Goal: Information Seeking & Learning: Learn about a topic

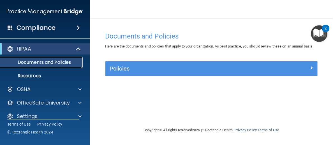
click at [47, 61] on p "Documents and Policies" at bounding box center [42, 62] width 77 height 6
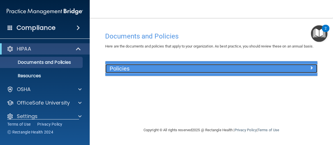
click at [150, 72] on h5 "Policies" at bounding box center [185, 68] width 151 height 6
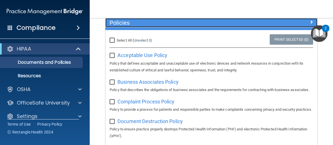
scroll to position [45, 0]
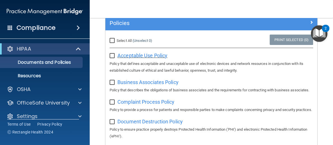
click at [147, 58] on span "Acceptable Use Policy" at bounding box center [143, 55] width 50 height 6
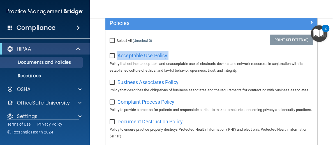
click at [115, 66] on div "Acceptable Use Policy Policy that defines acceptable and unacceptable use of el…" at bounding box center [212, 62] width 204 height 23
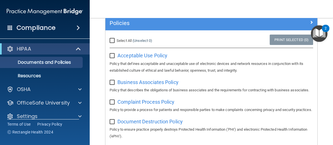
click at [114, 58] on input "checkbox" at bounding box center [113, 56] width 6 height 4
checkbox input "true"
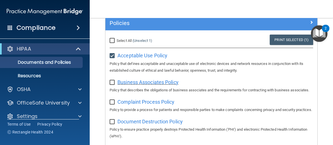
click at [152, 85] on span "Business Associates Policy" at bounding box center [148, 82] width 61 height 6
click at [112, 85] on input "checkbox" at bounding box center [113, 82] width 6 height 4
checkbox input "true"
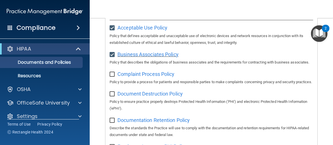
scroll to position [75, 0]
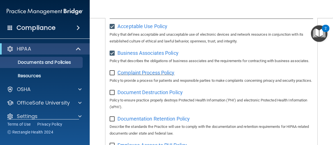
click at [134, 75] on span "Complaint Process Policy" at bounding box center [146, 73] width 57 height 6
click at [112, 75] on input "checkbox" at bounding box center [113, 73] width 6 height 4
checkbox input "true"
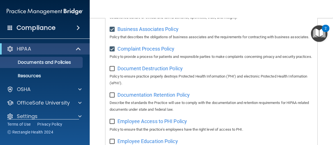
scroll to position [102, 0]
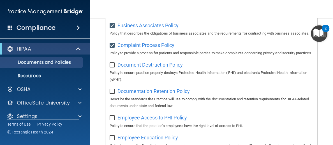
click at [132, 68] on span "Document Destruction Policy" at bounding box center [150, 65] width 65 height 6
click at [114, 67] on input "checkbox" at bounding box center [113, 65] width 6 height 4
checkbox input "true"
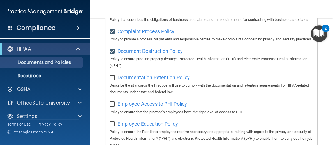
scroll to position [119, 0]
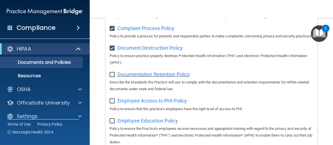
click at [138, 77] on span "Documentation Retention Policy" at bounding box center [154, 74] width 72 height 6
click at [113, 77] on input "checkbox" at bounding box center [113, 74] width 6 height 4
checkbox input "true"
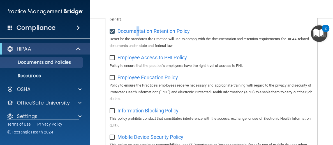
scroll to position [172, 0]
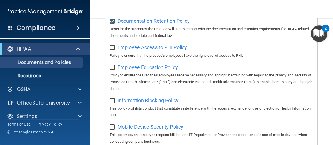
click at [144, 50] on span "Employee Access to PHI Policy" at bounding box center [153, 47] width 70 height 6
click at [112, 50] on input "checkbox" at bounding box center [113, 47] width 6 height 4
checkbox input "true"
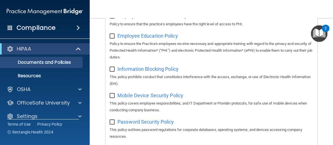
scroll to position [202, 0]
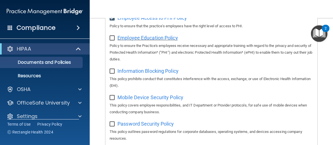
click at [143, 41] on span "Employee Education Policy" at bounding box center [148, 38] width 61 height 6
click at [113, 40] on input "checkbox" at bounding box center [113, 38] width 6 height 4
checkbox input "true"
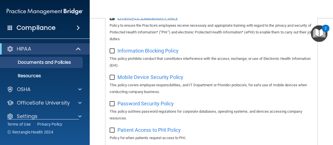
scroll to position [223, 0]
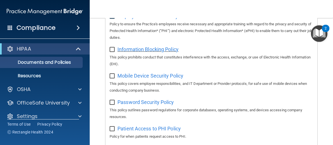
click at [134, 52] on span "Information Blocking Policy" at bounding box center [148, 49] width 61 height 6
click at [111, 52] on input "checkbox" at bounding box center [113, 49] width 6 height 4
checkbox input "true"
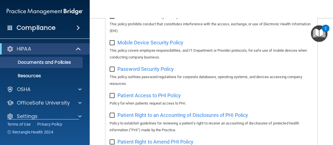
scroll to position [258, 0]
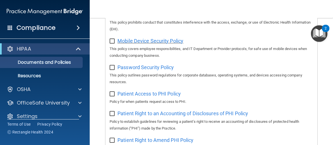
click at [142, 44] on span "Mobile Device Security Policy" at bounding box center [151, 41] width 66 height 6
click at [113, 43] on input "checkbox" at bounding box center [113, 41] width 6 height 4
checkbox input "true"
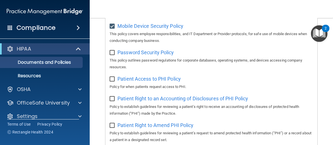
scroll to position [275, 0]
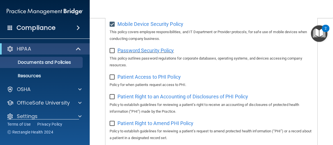
click at [150, 53] on span "Password Security Policy" at bounding box center [146, 50] width 56 height 6
click at [114, 53] on input "checkbox" at bounding box center [113, 51] width 6 height 4
checkbox input "true"
click at [131, 80] on span "Patient Access to PHI Policy" at bounding box center [149, 77] width 63 height 6
click at [111, 79] on label at bounding box center [113, 75] width 7 height 6
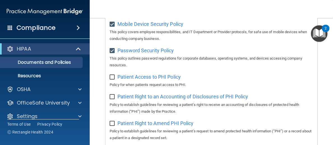
click at [111, 79] on input "checkbox" at bounding box center [113, 77] width 6 height 4
checkbox input "true"
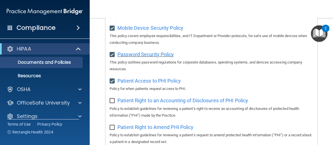
scroll to position [334, 0]
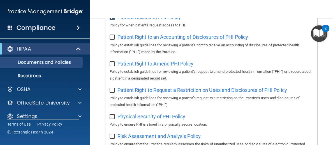
click at [174, 40] on span "Patient Right to an Accounting of Disclosures of PHI Policy" at bounding box center [183, 37] width 131 height 6
click at [112, 40] on input "checkbox" at bounding box center [113, 37] width 6 height 4
checkbox input "true"
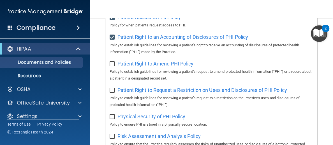
click at [156, 66] on span "Patient Right to Amend PHI Policy" at bounding box center [156, 64] width 76 height 6
click at [113, 65] on label at bounding box center [113, 62] width 7 height 6
click at [113, 66] on input "checkbox" at bounding box center [113, 64] width 6 height 4
checkbox input "true"
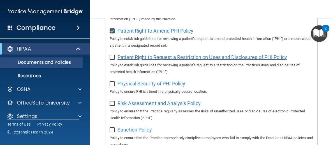
scroll to position [369, 0]
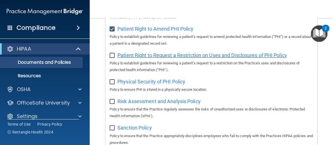
click at [172, 58] on span "Patient Right to Request a Restriction on Uses and Disclosures of PHI Policy" at bounding box center [203, 55] width 170 height 6
click at [114, 58] on input "checkbox" at bounding box center [113, 55] width 6 height 4
checkbox input "true"
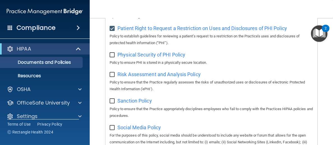
scroll to position [400, 0]
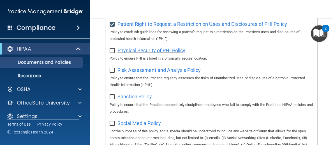
click at [147, 53] on span "Physical Security of PHI Policy" at bounding box center [152, 50] width 68 height 6
click at [113, 53] on input "checkbox" at bounding box center [113, 51] width 6 height 4
checkbox input "true"
click at [139, 73] on span "Risk Assessment and Analysis Policy" at bounding box center [159, 70] width 83 height 6
click at [114, 73] on input "checkbox" at bounding box center [113, 70] width 6 height 4
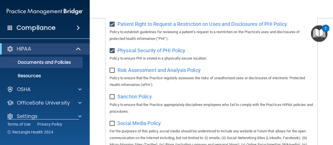
checkbox input "true"
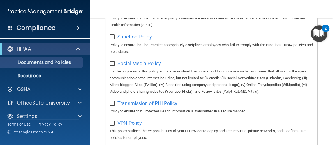
scroll to position [458, 0]
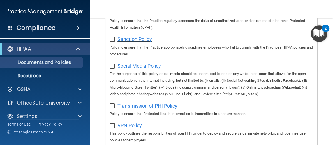
click at [144, 42] on span "Sanction Policy" at bounding box center [135, 39] width 35 height 6
click at [114, 42] on input "checkbox" at bounding box center [113, 39] width 6 height 4
checkbox input "true"
click at [140, 69] on span "Social Media Policy" at bounding box center [139, 66] width 43 height 6
drag, startPoint x: 112, startPoint y: 80, endPoint x: 116, endPoint y: 81, distance: 4.2
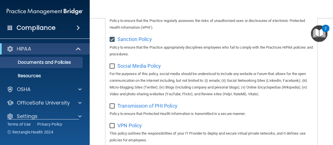
click at [114, 68] on label at bounding box center [113, 64] width 7 height 6
click at [114, 68] on input "checkbox" at bounding box center [113, 66] width 6 height 4
checkbox input "true"
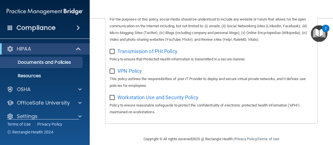
scroll to position [519, 0]
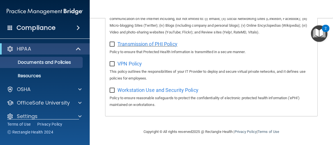
click at [143, 47] on span "Transmission of PHI Policy" at bounding box center [148, 44] width 60 height 6
click at [113, 47] on input "checkbox" at bounding box center [113, 44] width 6 height 4
checkbox input "true"
click at [130, 66] on span "VPN Policy" at bounding box center [130, 64] width 24 height 6
click at [113, 66] on input "checkbox" at bounding box center [113, 64] width 6 height 4
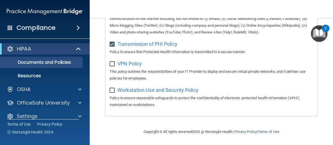
checkbox input "true"
click at [148, 93] on span "Workstation Use and Security Policy" at bounding box center [158, 90] width 81 height 6
click at [113, 93] on input "checkbox" at bounding box center [113, 90] width 6 height 4
checkbox input "true"
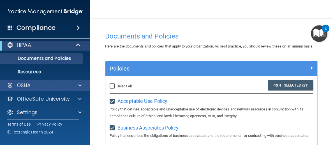
scroll to position [7, 0]
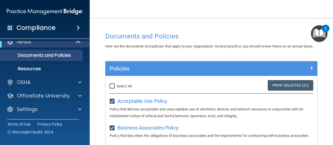
click at [77, 29] on span at bounding box center [78, 27] width 3 height 7
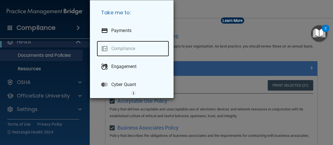
click at [115, 56] on link "Compliance" at bounding box center [133, 49] width 72 height 16
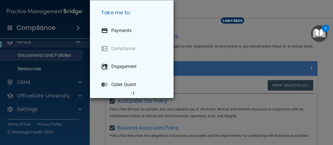
click at [233, 19] on div "Learn More" at bounding box center [233, 21] width 20 height 4
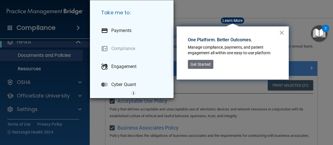
click at [281, 31] on button "×" at bounding box center [281, 32] width 5 height 9
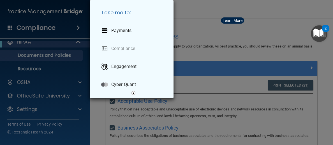
click at [268, 19] on div "Take me to: Payments Compliance Engagement Cyber Quant" at bounding box center [166, 72] width 333 height 145
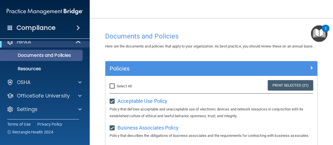
scroll to position [0, 0]
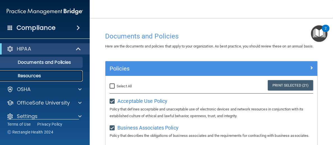
click at [34, 76] on p "Resources" at bounding box center [42, 76] width 77 height 6
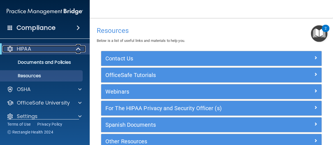
click at [63, 47] on div "HIPAA" at bounding box center [37, 48] width 69 height 7
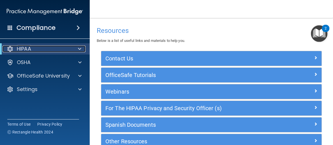
click at [79, 48] on span at bounding box center [79, 48] width 3 height 7
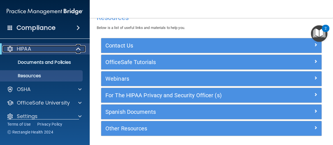
scroll to position [33, 0]
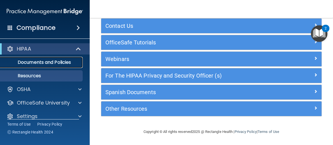
click at [56, 60] on p "Documents and Policies" at bounding box center [42, 62] width 77 height 6
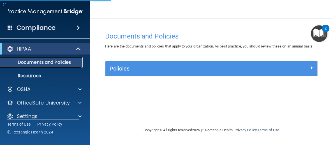
click at [55, 61] on p "Documents and Policies" at bounding box center [42, 62] width 77 height 6
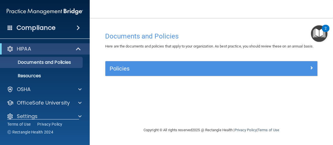
click at [322, 33] on img "Open Resource Center, 2 new notifications" at bounding box center [319, 33] width 17 height 17
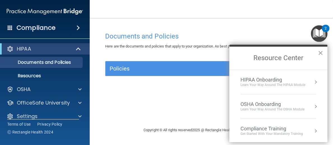
click at [314, 130] on button "Resource Center" at bounding box center [316, 131] width 6 height 6
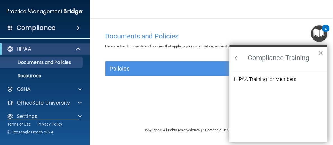
click at [321, 52] on button "×" at bounding box center [320, 52] width 5 height 9
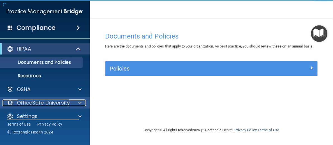
click at [43, 100] on p "OfficeSafe University" at bounding box center [43, 102] width 53 height 7
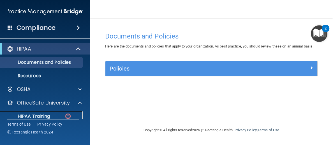
click at [41, 113] on p "HIPAA Training" at bounding box center [27, 116] width 46 height 6
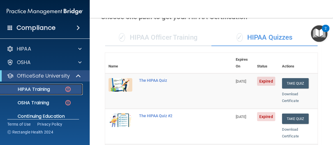
scroll to position [26, 0]
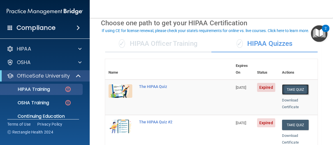
click at [299, 84] on button "Take Quiz" at bounding box center [295, 89] width 27 height 10
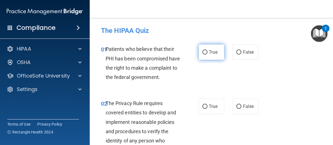
click at [205, 50] on input "True" at bounding box center [205, 52] width 5 height 4
radio input "true"
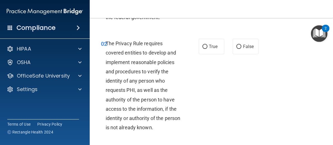
scroll to position [66, 0]
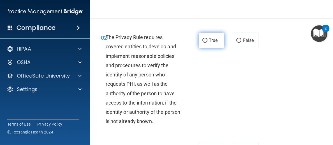
click at [204, 40] on input "True" at bounding box center [205, 40] width 5 height 4
radio input "true"
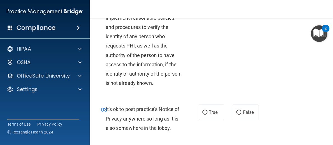
scroll to position [143, 0]
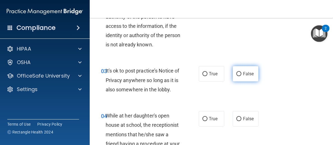
click at [240, 73] on input "False" at bounding box center [239, 74] width 5 height 4
radio input "true"
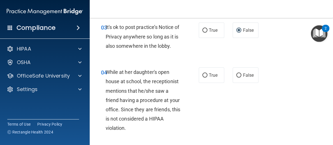
scroll to position [190, 0]
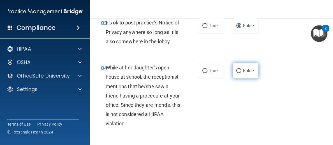
click at [238, 70] on input "False" at bounding box center [239, 71] width 5 height 4
radio input "true"
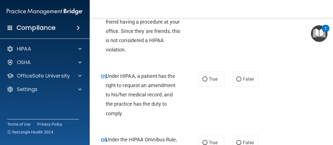
scroll to position [265, 0]
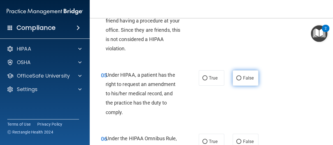
click at [239, 77] on input "False" at bounding box center [239, 78] width 5 height 4
radio input "true"
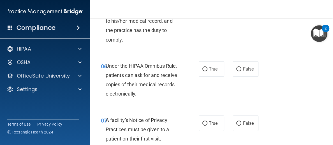
scroll to position [342, 0]
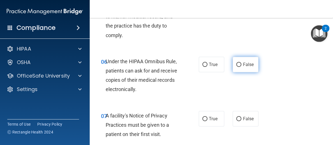
click at [238, 64] on input "False" at bounding box center [239, 65] width 5 height 4
radio input "true"
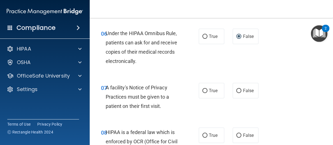
scroll to position [383, 0]
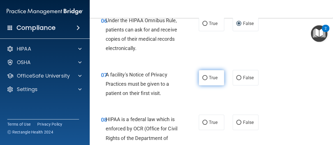
click at [206, 77] on input "True" at bounding box center [205, 78] width 5 height 4
radio input "true"
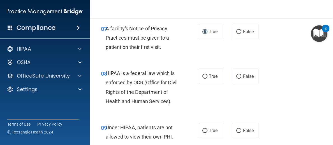
scroll to position [431, 0]
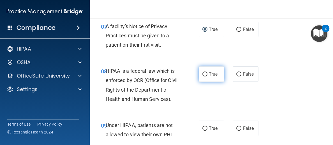
click at [205, 74] on input "True" at bounding box center [205, 74] width 5 height 4
radio input "true"
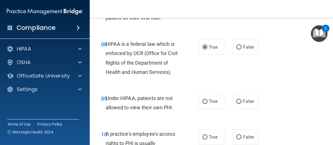
scroll to position [470, 0]
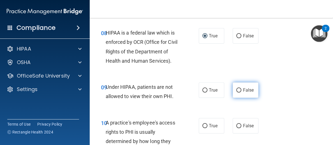
click at [240, 90] on input "False" at bounding box center [239, 90] width 5 height 4
radio input "true"
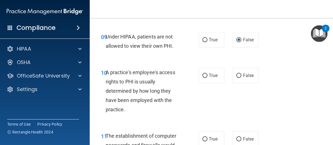
scroll to position [522, 0]
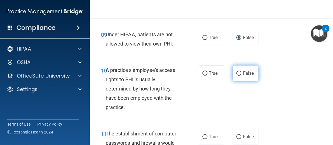
click at [238, 72] on input "False" at bounding box center [239, 73] width 5 height 4
radio input "true"
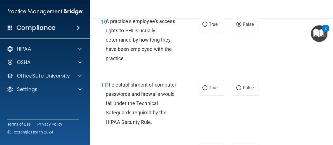
scroll to position [572, 0]
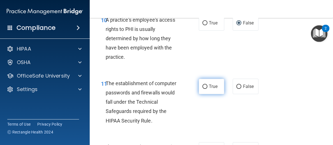
click at [205, 87] on input "True" at bounding box center [205, 86] width 5 height 4
radio input "true"
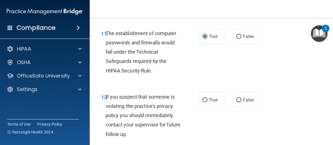
scroll to position [632, 0]
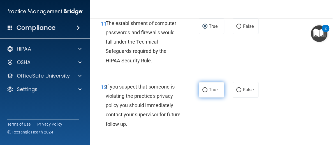
click at [205, 88] on input "True" at bounding box center [205, 90] width 5 height 4
radio input "true"
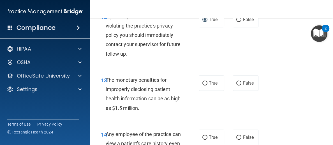
scroll to position [712, 0]
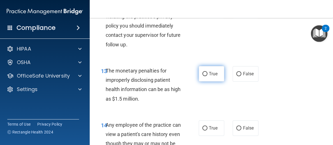
click at [206, 74] on input "True" at bounding box center [205, 74] width 5 height 4
radio input "true"
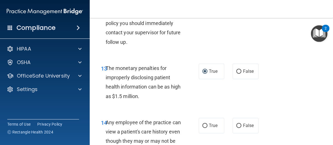
scroll to position [714, 0]
click at [240, 70] on input "False" at bounding box center [239, 71] width 5 height 4
radio input "true"
radio input "false"
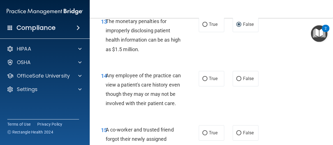
scroll to position [764, 0]
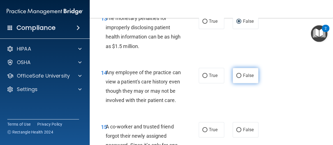
click at [239, 75] on input "False" at bounding box center [239, 76] width 5 height 4
radio input "true"
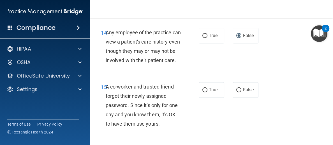
scroll to position [808, 0]
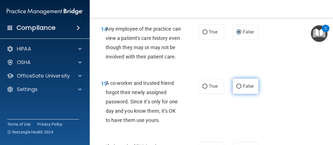
click at [238, 85] on input "False" at bounding box center [239, 86] width 5 height 4
radio input "true"
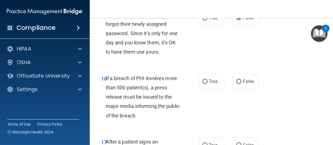
scroll to position [880, 0]
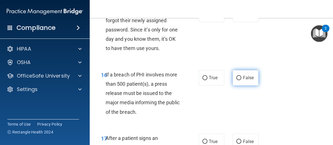
click at [239, 78] on input "False" at bounding box center [239, 78] width 5 height 4
radio input "true"
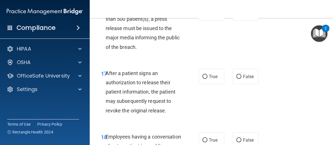
scroll to position [947, 0]
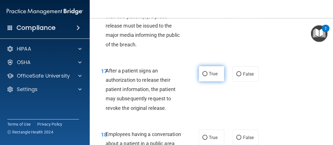
click at [205, 72] on input "True" at bounding box center [205, 74] width 5 height 4
radio input "true"
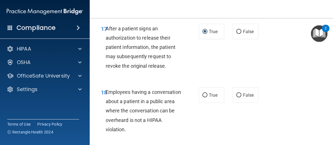
scroll to position [1003, 0]
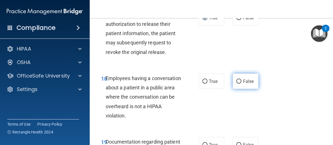
click at [239, 81] on input "False" at bounding box center [239, 81] width 5 height 4
radio input "true"
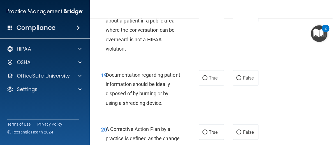
scroll to position [1073, 0]
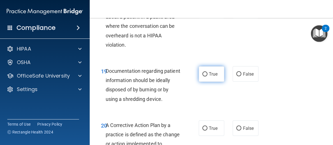
click at [206, 74] on input "True" at bounding box center [205, 74] width 5 height 4
radio input "true"
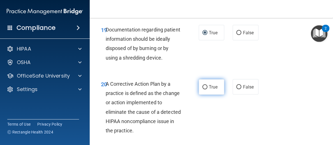
scroll to position [1111, 0]
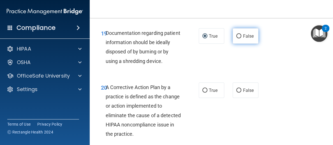
click at [239, 35] on input "False" at bounding box center [239, 36] width 5 height 4
radio input "true"
radio input "false"
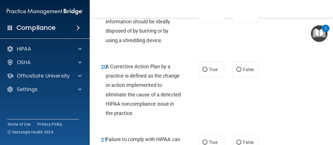
scroll to position [1134, 0]
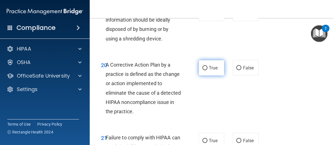
click at [203, 68] on input "True" at bounding box center [205, 68] width 5 height 4
radio input "true"
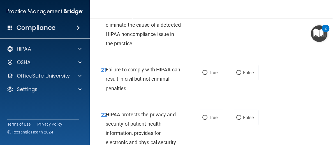
scroll to position [1206, 0]
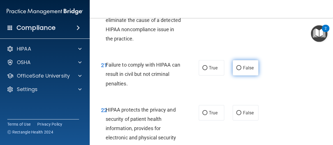
click at [240, 65] on label "False" at bounding box center [246, 67] width 26 height 15
click at [240, 66] on input "False" at bounding box center [239, 68] width 5 height 4
radio input "true"
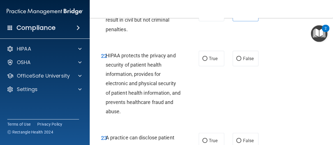
scroll to position [1261, 0]
click at [239, 58] on input "False" at bounding box center [239, 58] width 5 height 4
radio input "true"
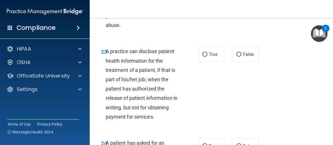
scroll to position [1347, 0]
click at [239, 55] on input "False" at bounding box center [239, 54] width 5 height 4
radio input "true"
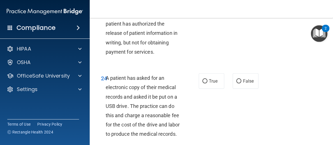
scroll to position [1418, 0]
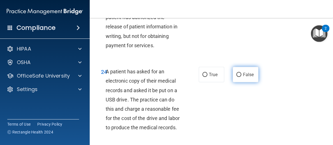
click at [239, 73] on input "False" at bounding box center [239, 75] width 5 height 4
radio input "true"
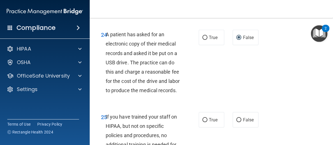
scroll to position [1502, 0]
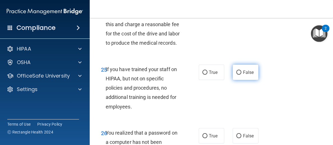
click at [238, 70] on input "False" at bounding box center [239, 72] width 5 height 4
radio input "true"
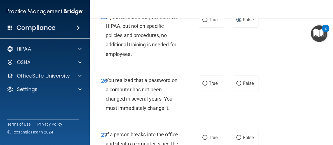
scroll to position [1555, 0]
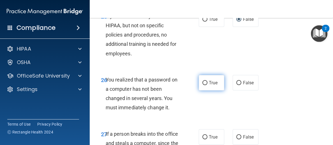
click at [204, 79] on label "True" at bounding box center [212, 82] width 26 height 15
click at [204, 81] on input "True" at bounding box center [205, 83] width 5 height 4
radio input "true"
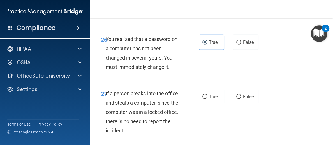
scroll to position [1608, 0]
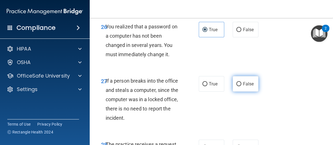
click at [240, 82] on input "False" at bounding box center [239, 84] width 5 height 4
radio input "true"
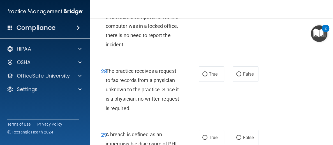
scroll to position [1698, 0]
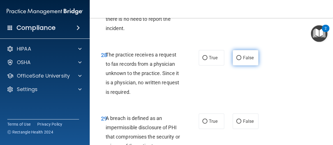
click at [241, 58] on input "False" at bounding box center [239, 58] width 5 height 4
radio input "true"
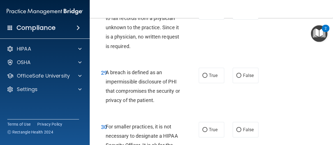
scroll to position [1752, 0]
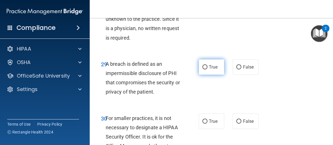
click at [205, 73] on label "True" at bounding box center [212, 66] width 26 height 15
click at [205, 69] on input "True" at bounding box center [205, 67] width 5 height 4
radio input "true"
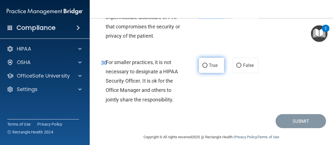
scroll to position [1808, 0]
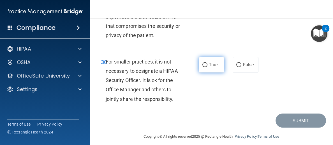
click at [206, 66] on input "True" at bounding box center [205, 65] width 5 height 4
radio input "true"
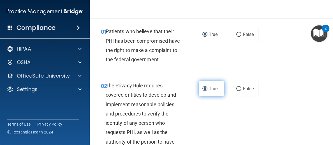
scroll to position [0, 0]
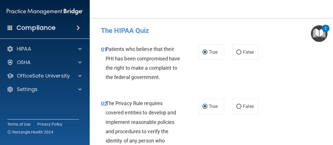
click at [292, 118] on div "02 The Privacy Rule requires covered entities to develop and implement reasonab…" at bounding box center [211, 146] width 229 height 110
click at [281, 129] on div "02 The Privacy Rule requires covered entities to develop and implement reasonab…" at bounding box center [211, 146] width 229 height 110
click at [318, 33] on img "Open Resource Center, 2 new notifications" at bounding box center [319, 33] width 17 height 17
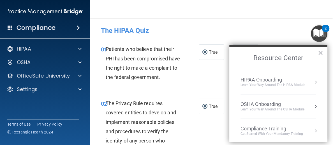
click at [285, 19] on main "- The HIPAA Quiz This quiz doesn’t expire until [DATE]. Are you sure you want t…" at bounding box center [212, 81] width 244 height 127
click at [320, 51] on button "×" at bounding box center [320, 52] width 5 height 9
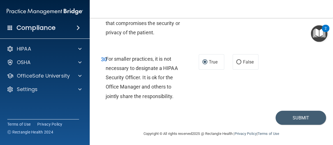
scroll to position [1814, 0]
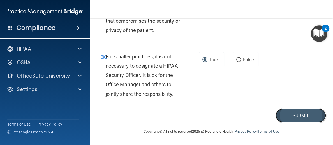
click at [296, 114] on button "Submit" at bounding box center [301, 115] width 51 height 14
click at [302, 114] on button "Submit" at bounding box center [301, 115] width 51 height 14
